Goal: Obtain resource: Obtain resource

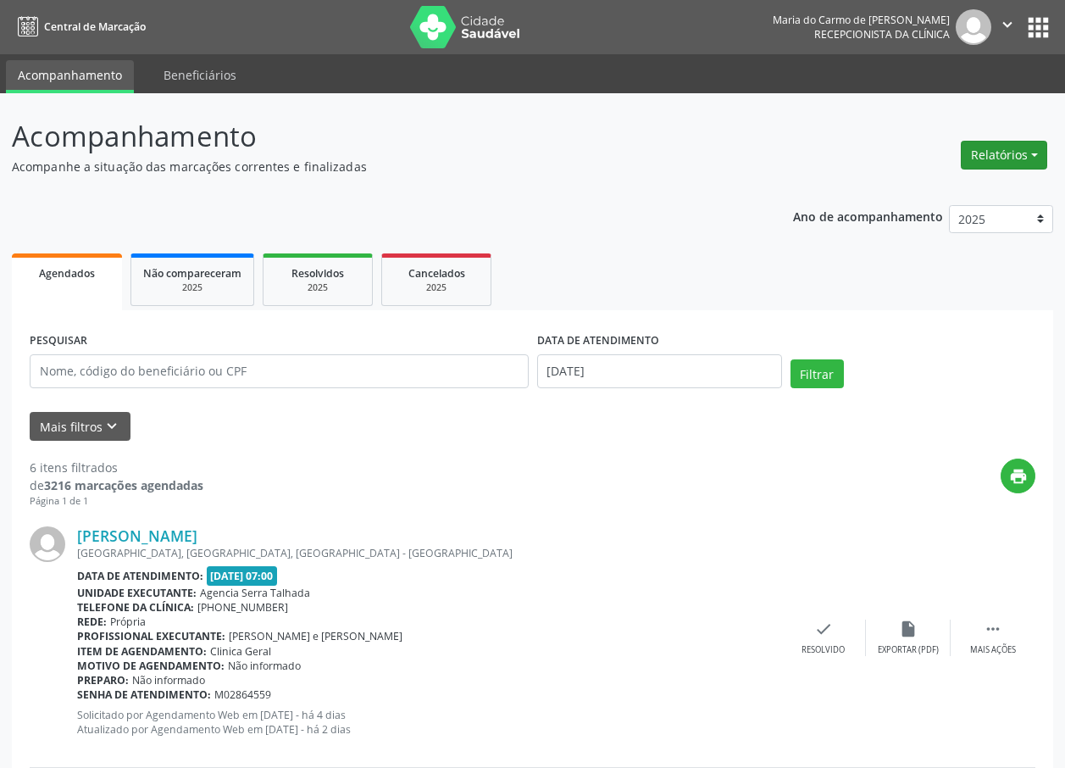
click at [998, 152] on button "Relatórios" at bounding box center [1004, 155] width 86 height 29
click at [943, 197] on link "Agendamentos" at bounding box center [957, 192] width 182 height 24
select select "7"
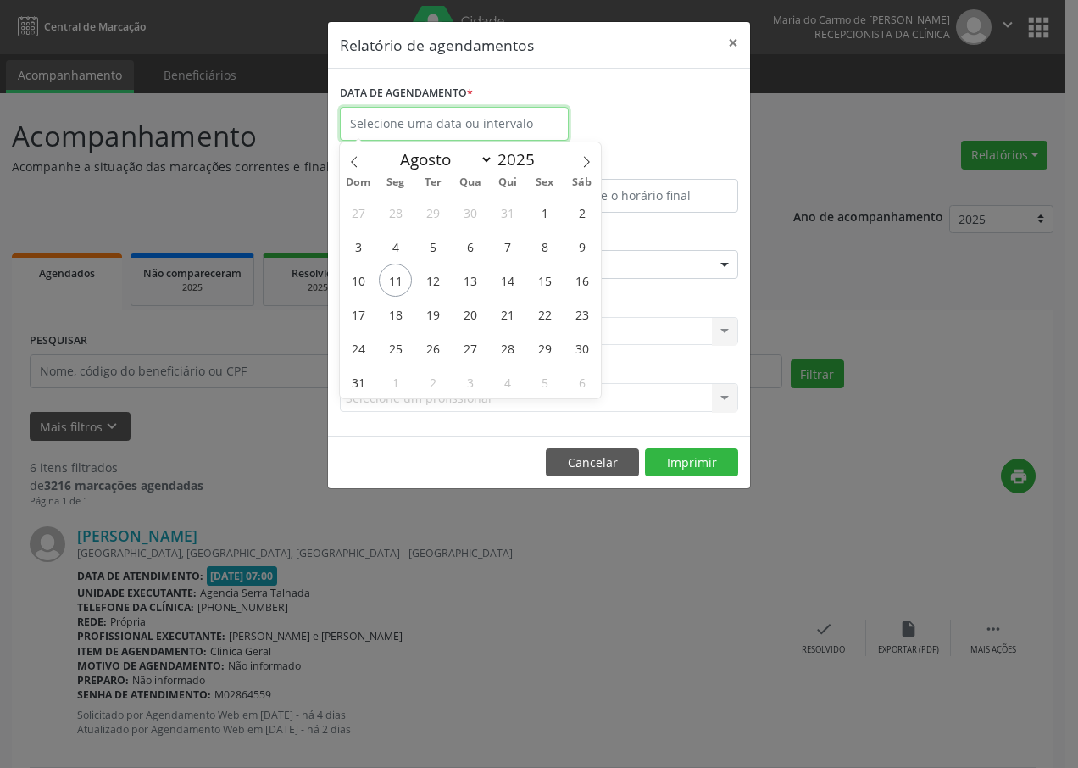
click at [404, 126] on input "text" at bounding box center [454, 124] width 229 height 34
click at [399, 283] on span "11" at bounding box center [395, 280] width 33 height 33
type input "[DATE]"
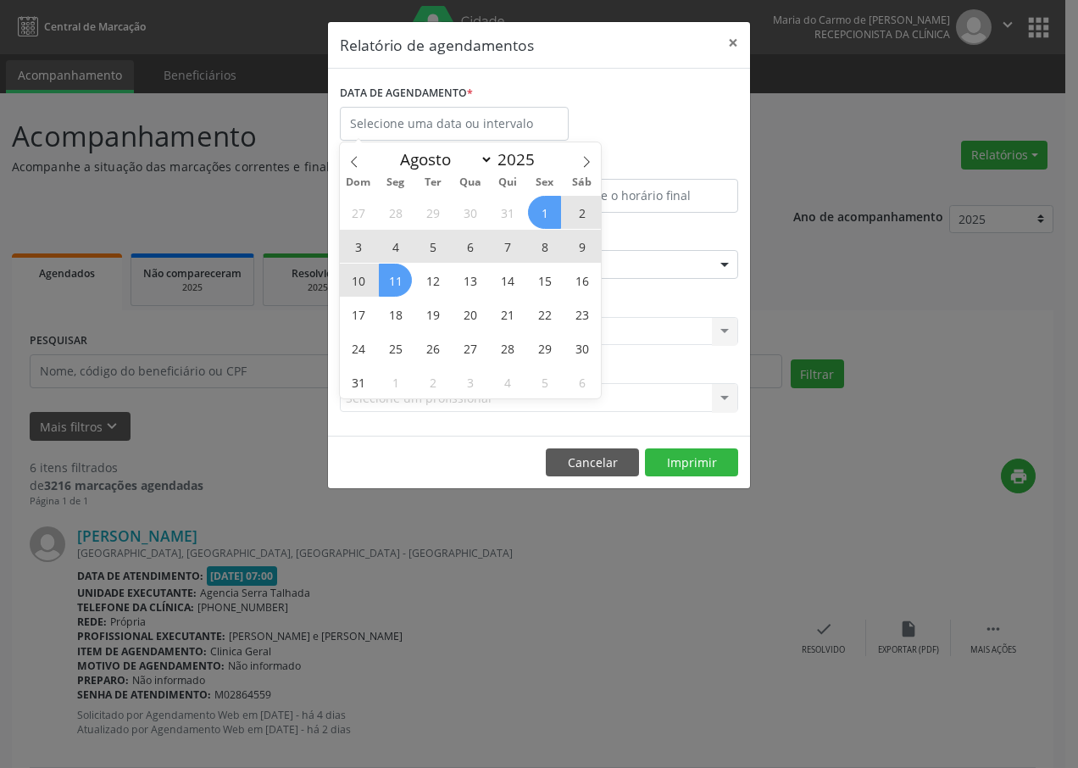
click at [808, 258] on div "Relatório de agendamentos × DATA DE AGENDAMENTO * De ATÉ ESPECIALIDADE Selecion…" at bounding box center [539, 384] width 1078 height 768
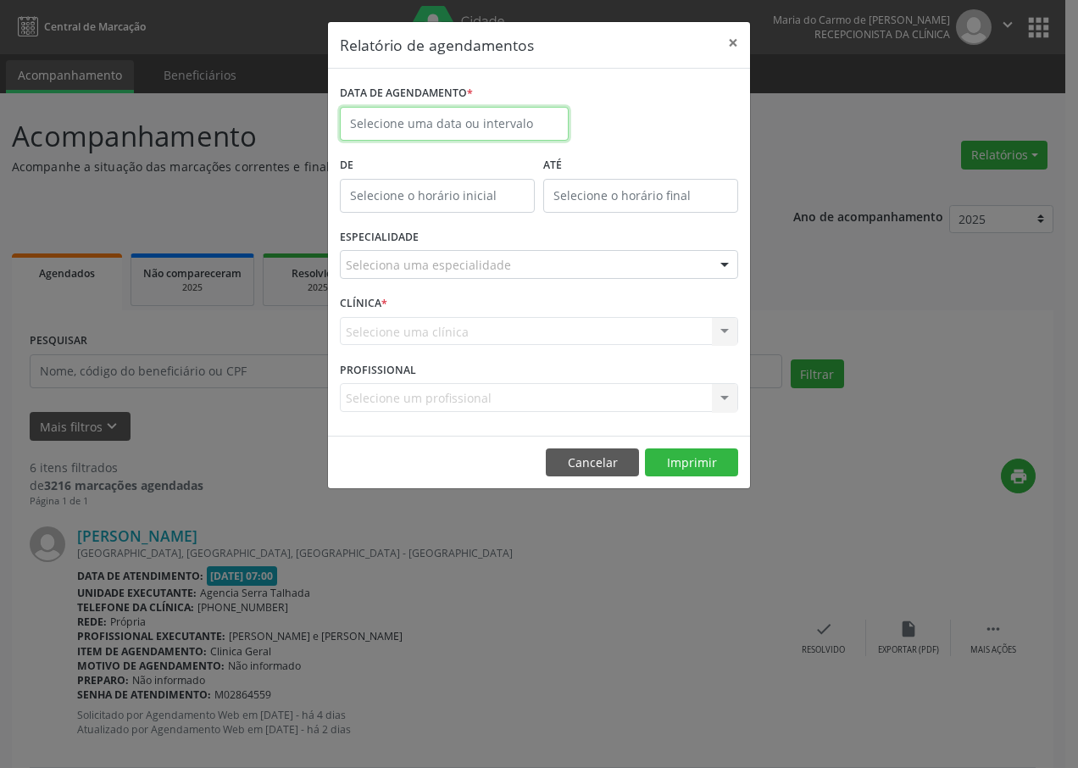
click at [512, 124] on input "text" at bounding box center [454, 124] width 229 height 34
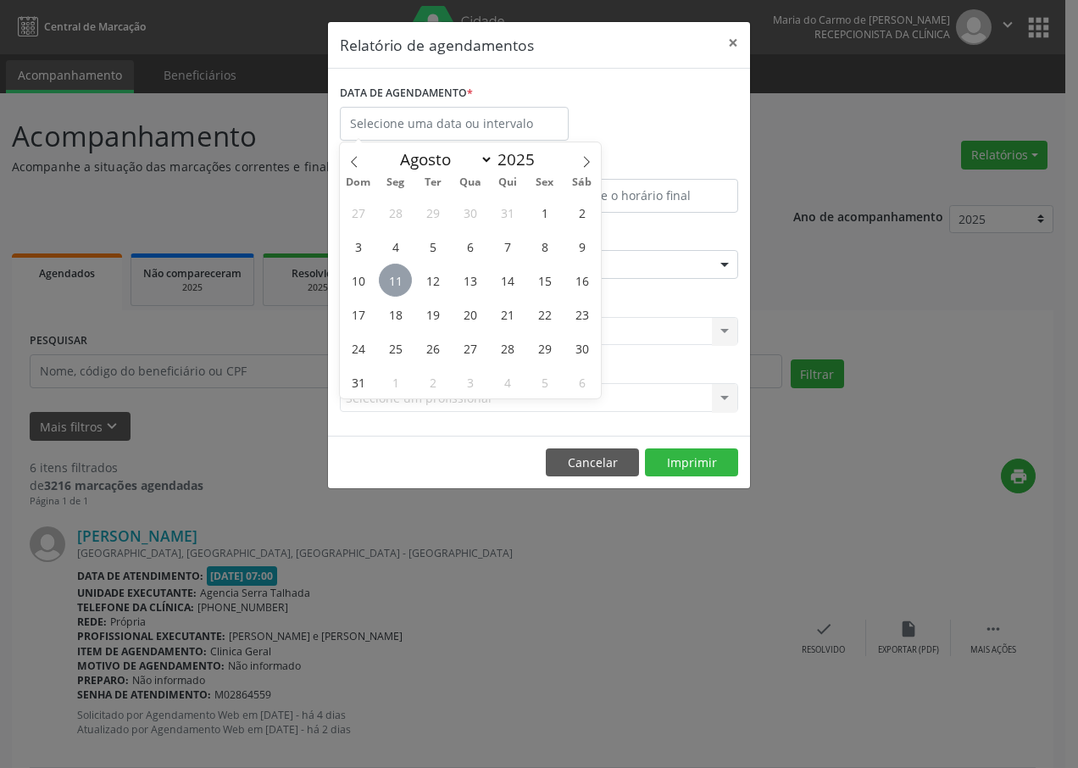
click at [398, 281] on span "11" at bounding box center [395, 280] width 33 height 33
type input "[DATE]"
click at [398, 280] on span "11" at bounding box center [395, 280] width 33 height 33
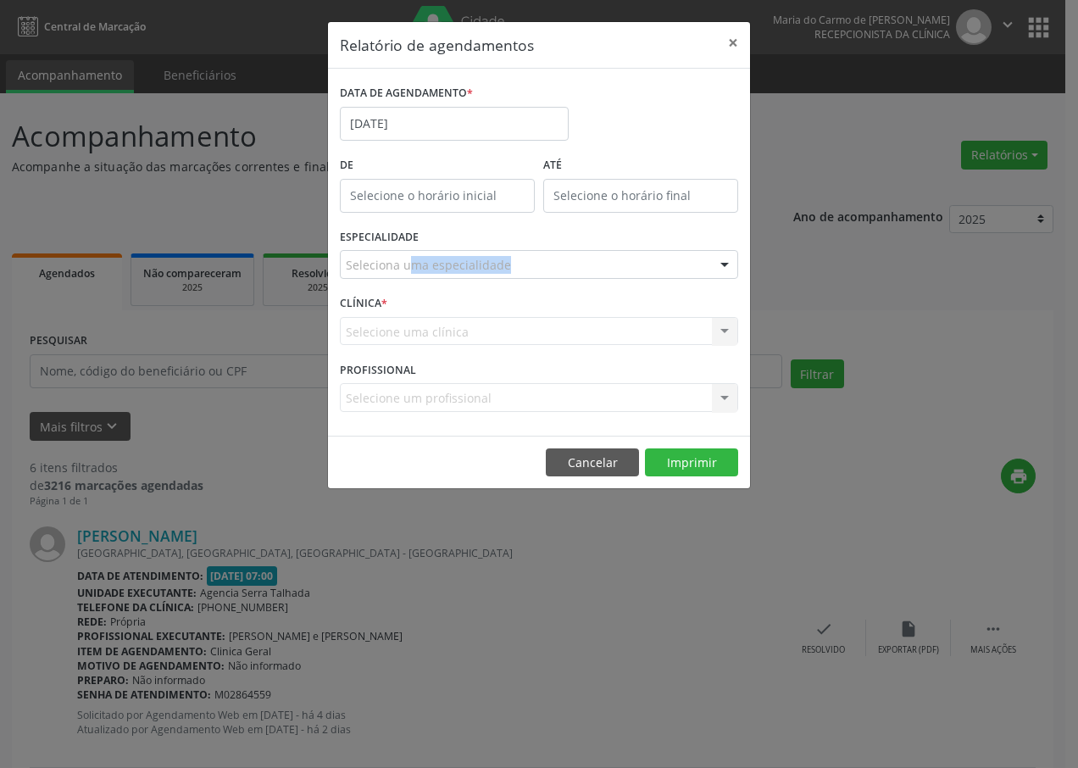
click at [398, 280] on div "ESPECIALIDADE Seleciona uma especialidade Todas as especialidades Alergologia A…" at bounding box center [539, 258] width 407 height 66
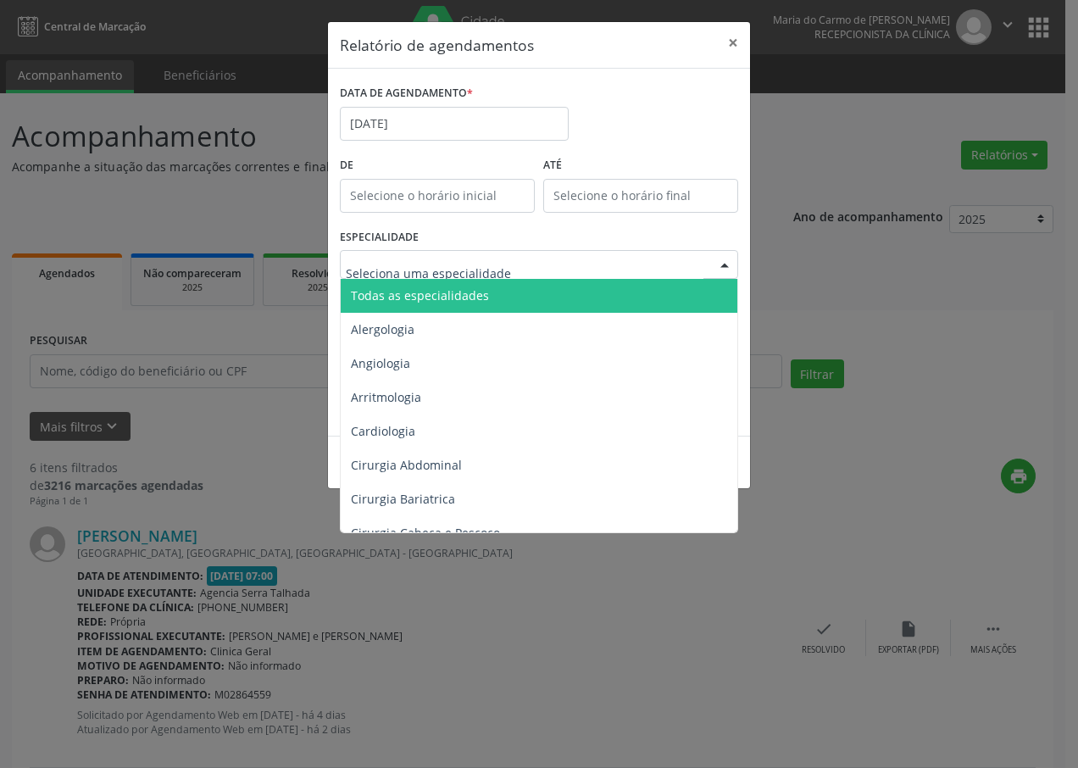
click at [727, 260] on div at bounding box center [724, 265] width 25 height 29
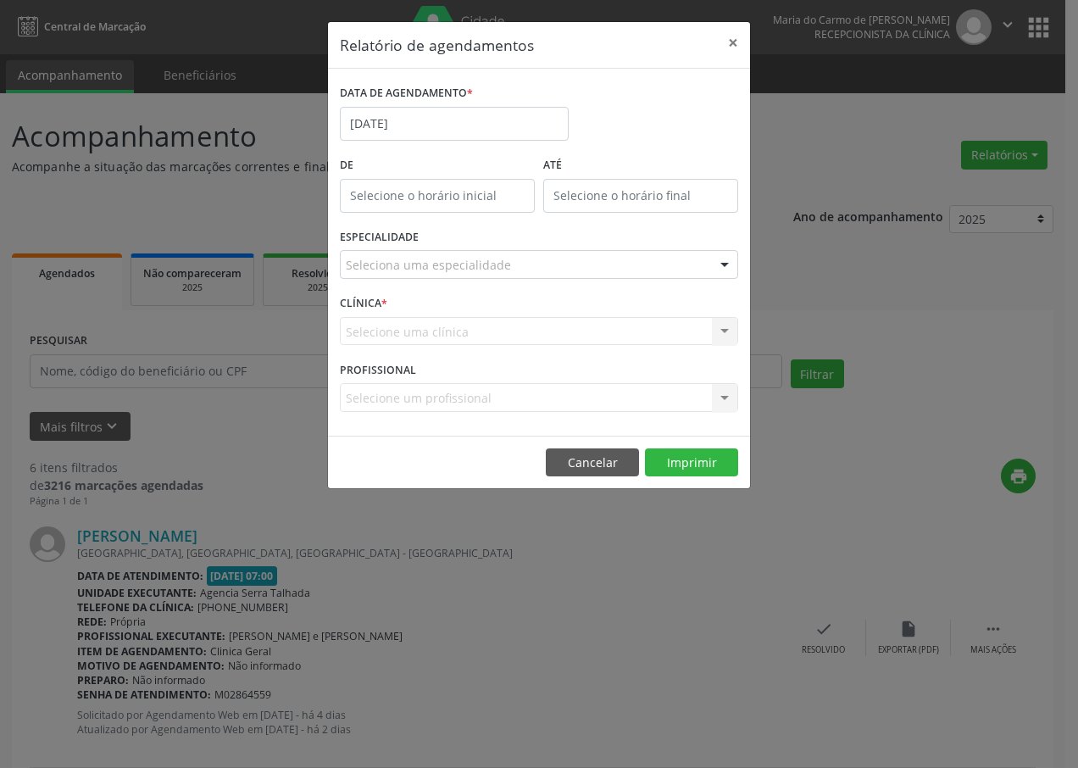
click at [741, 502] on div "Relatório de agendamentos × DATA DE AGENDAMENTO * [DATE] De ATÉ ESPECIALIDADE S…" at bounding box center [539, 384] width 1078 height 768
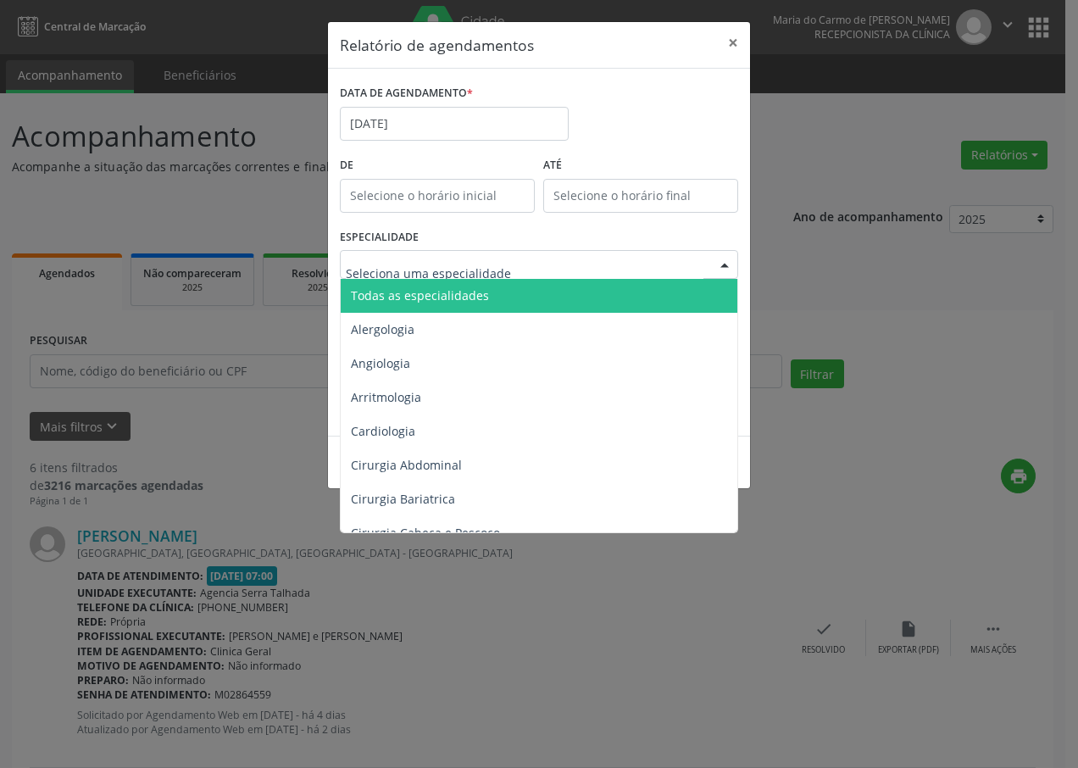
click at [726, 262] on div at bounding box center [724, 265] width 25 height 29
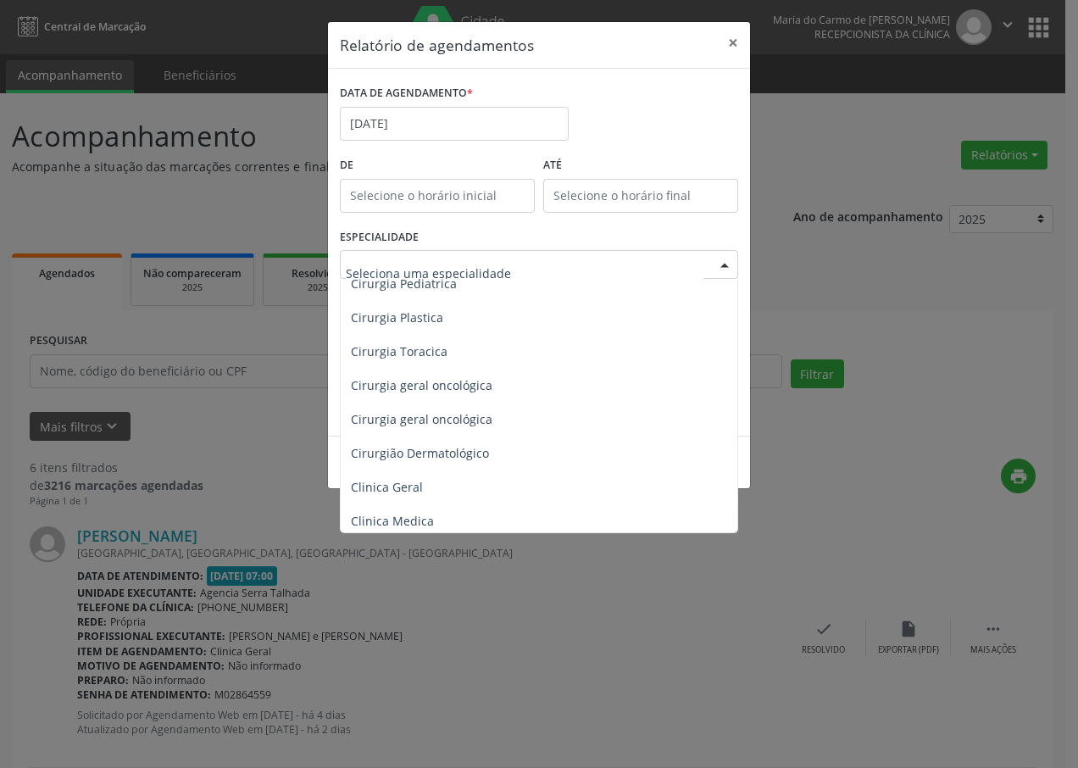
scroll to position [441, 0]
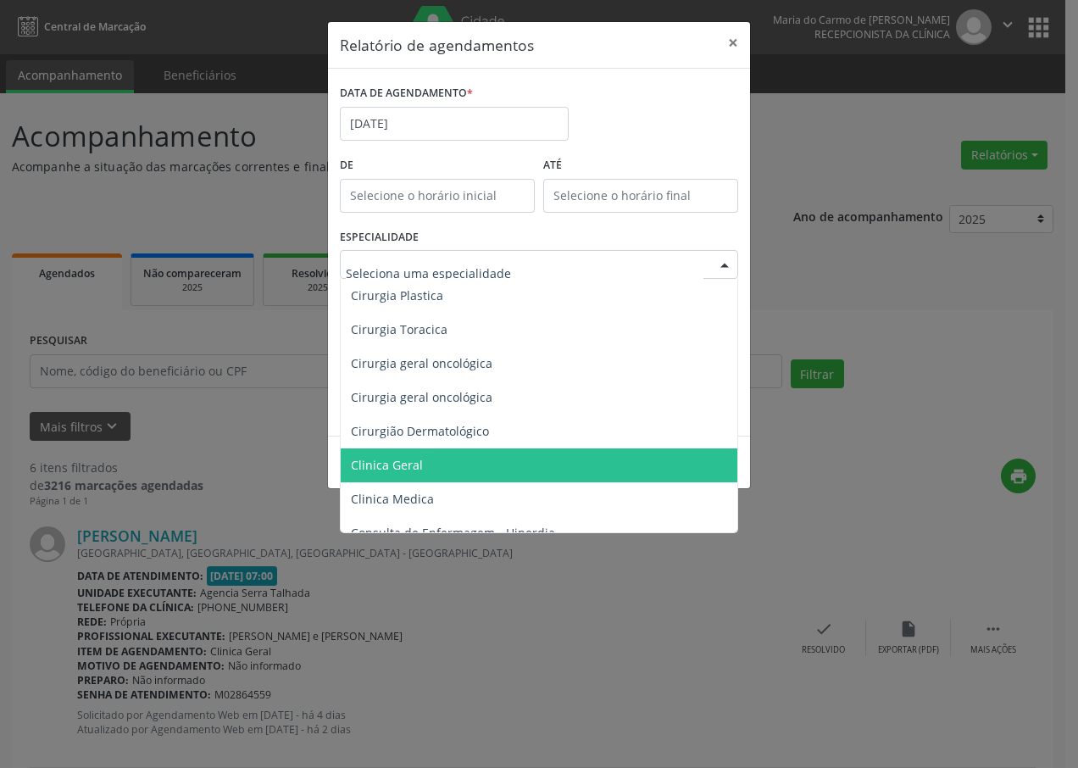
click at [420, 461] on span "Clinica Geral" at bounding box center [540, 465] width 399 height 34
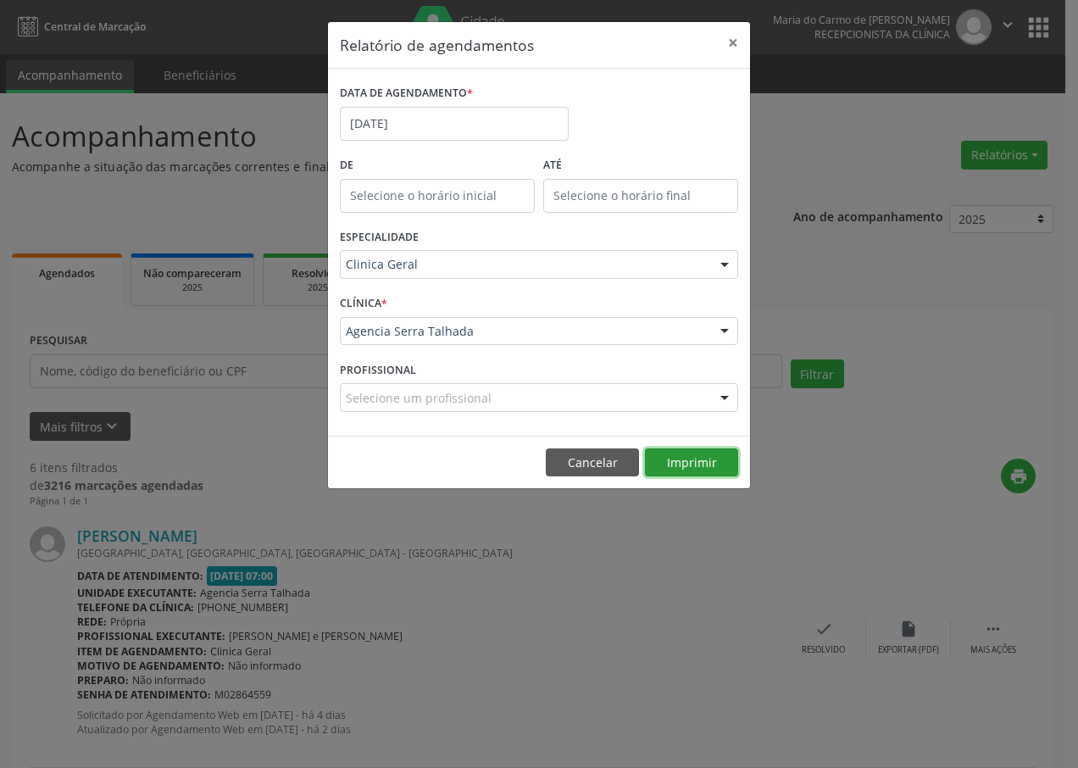
click at [702, 465] on button "Imprimir" at bounding box center [691, 462] width 93 height 29
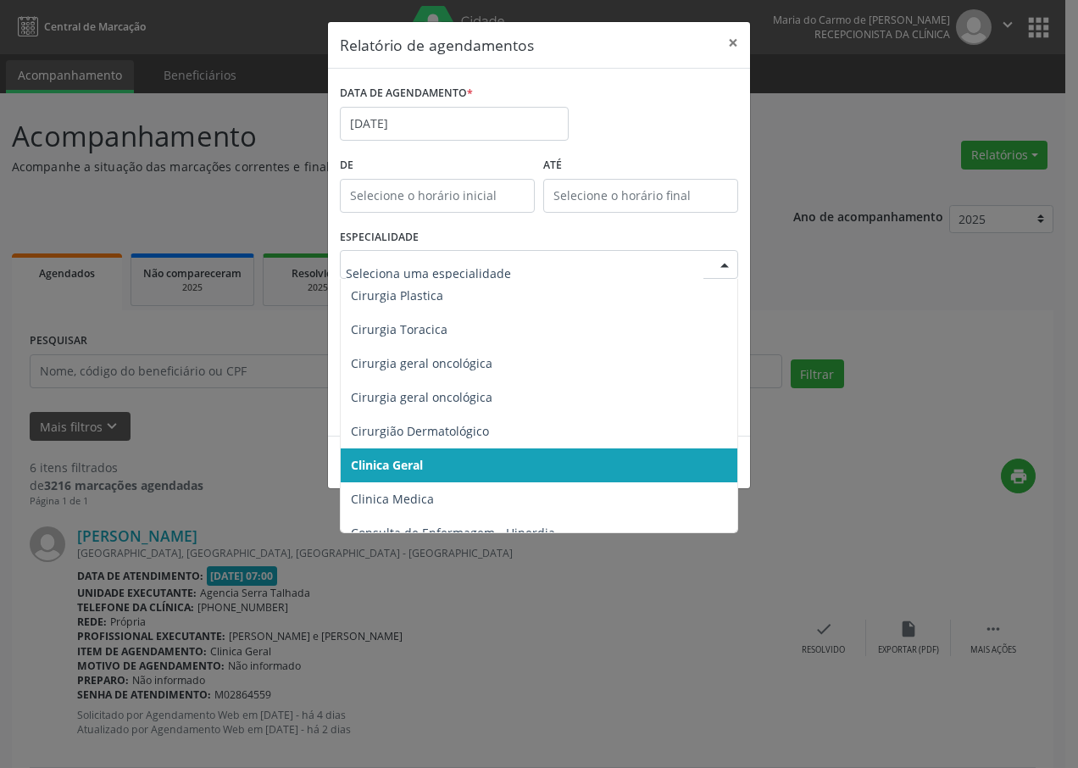
click at [725, 263] on div at bounding box center [724, 265] width 25 height 29
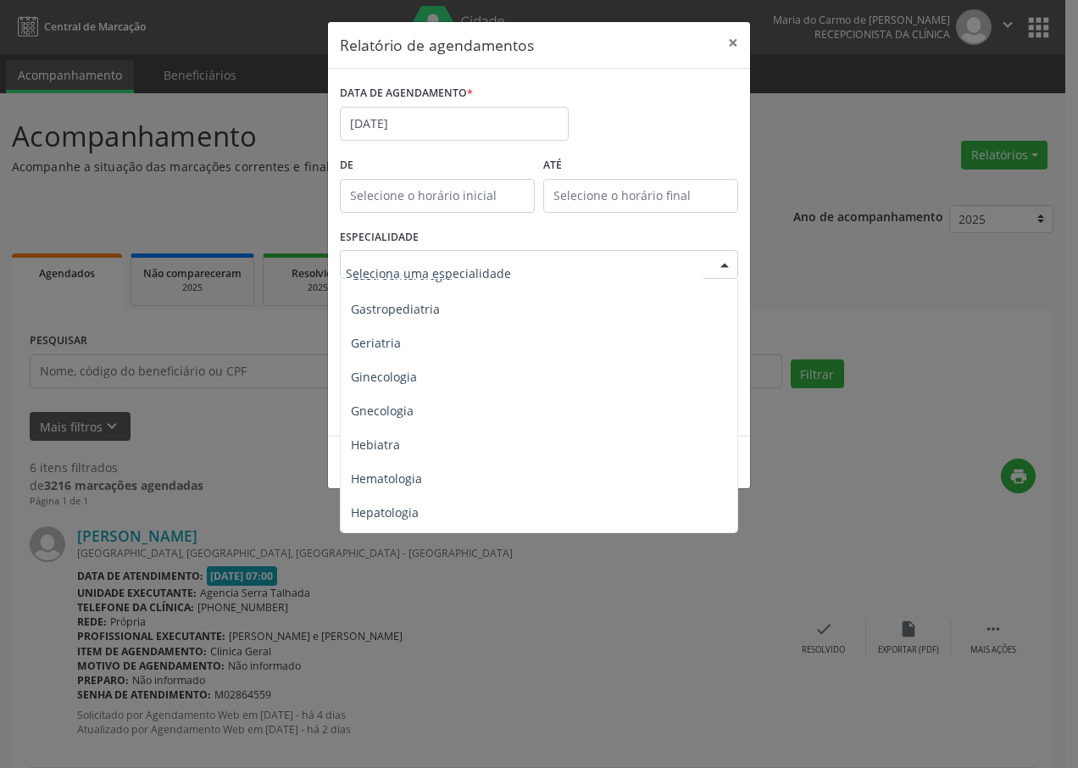
scroll to position [1119, 0]
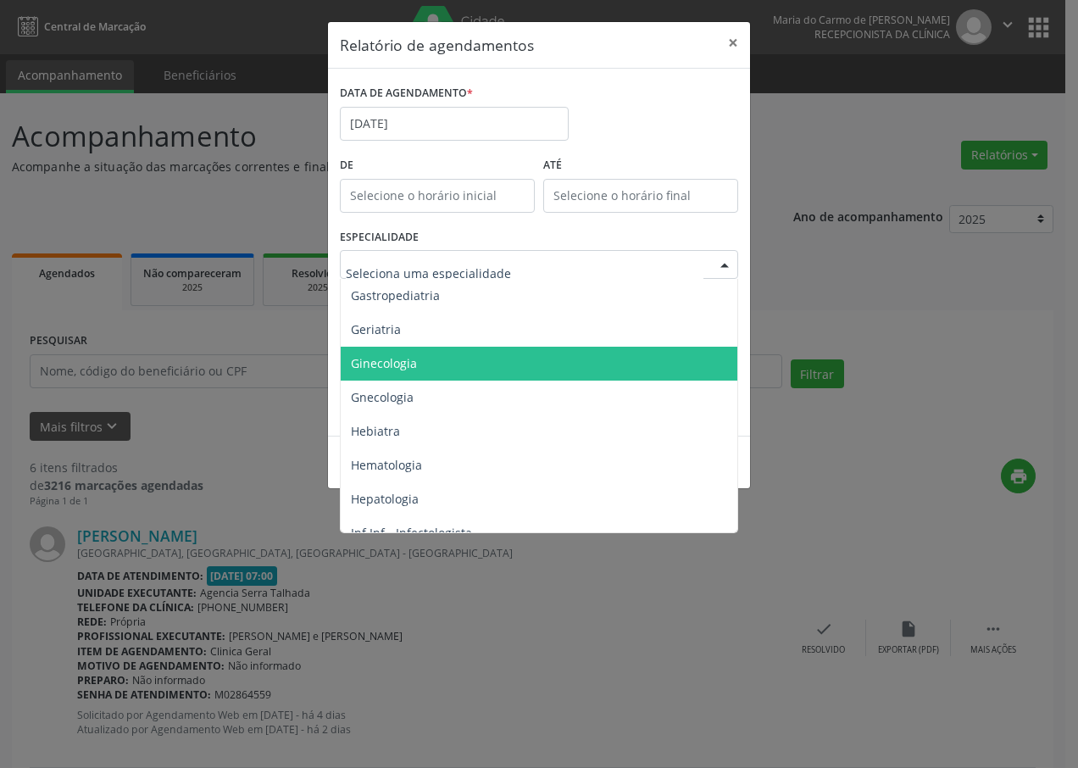
click at [396, 361] on span "Ginecologia" at bounding box center [384, 363] width 66 height 16
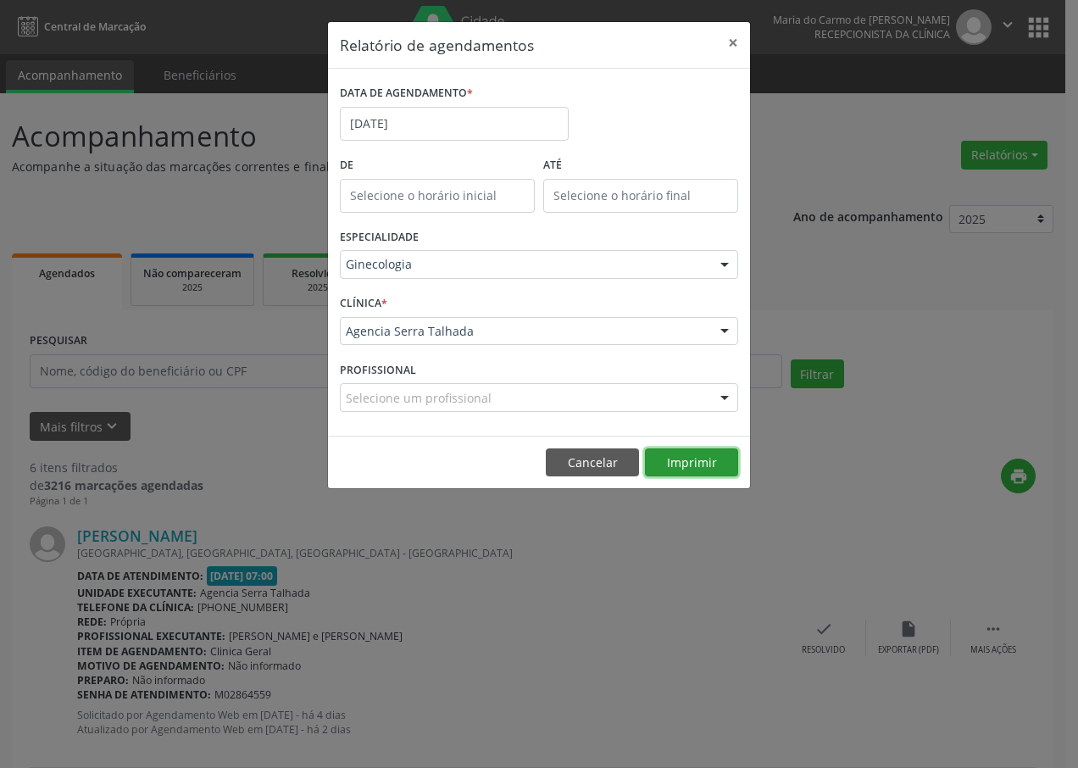
click at [711, 458] on button "Imprimir" at bounding box center [691, 462] width 93 height 29
